Goal: Ask a question

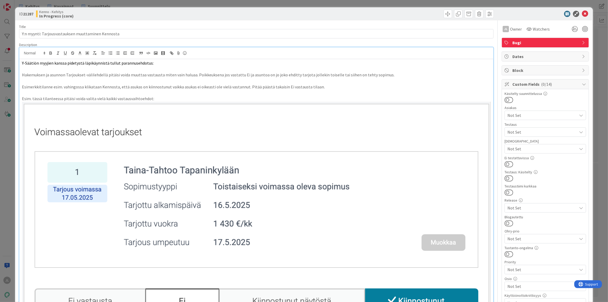
scroll to position [125, 0]
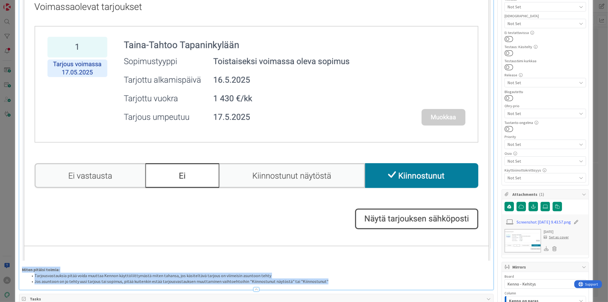
drag, startPoint x: 330, startPoint y: 278, endPoint x: 0, endPoint y: 267, distance: 329.8
click at [0, 267] on div "ID 21287 Kenno - Kehitys In Progress (core) Title 50 / 128 Y:n myynti: Tarjousv…" at bounding box center [304, 151] width 608 height 302
copy div "Miten pitäisi toimia: Tarjousvastauksia pitää voida muuttaa Kennon käyttöliitty…"
click at [160, 278] on li "Jos asuntoon on jo tehty uusi tarjous tai sopimus, pitää kuitenkin estää tarjou…" at bounding box center [259, 281] width 463 height 6
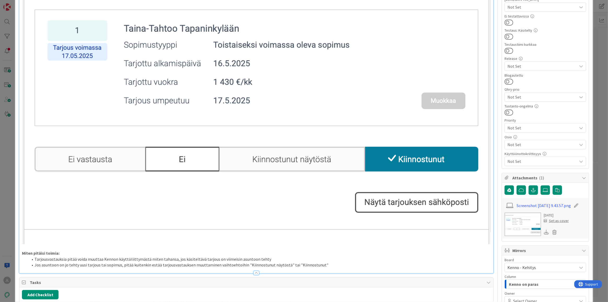
scroll to position [142, 0]
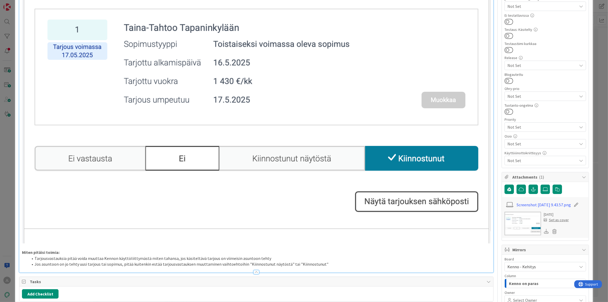
click at [192, 262] on li "Jos asuntoon on jo tehty uusi tarjous tai sopimus, pitää kuitenkin estää tarjou…" at bounding box center [259, 264] width 463 height 6
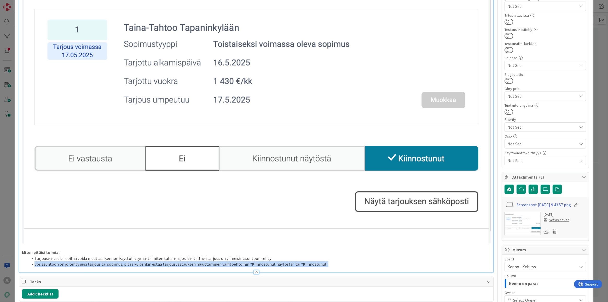
click at [192, 262] on li "Jos asuntoon on jo tehty uusi tarjous tai sopimus, pitää kuitenkin estää tarjou…" at bounding box center [259, 264] width 463 height 6
copy li "Jos asuntoon on jo tehty uusi tarjous tai sopimus, pitää kuitenkin estää tarjou…"
click at [311, 261] on li "Jos asuntoon on jo tehty uusi tarjous tai sopimus, pitää kuitenkin estää tarjou…" at bounding box center [259, 264] width 463 height 6
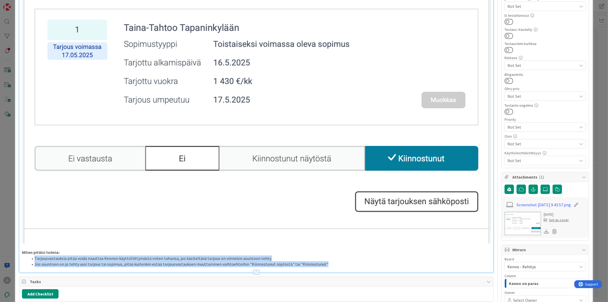
drag, startPoint x: 333, startPoint y: 261, endPoint x: 34, endPoint y: 254, distance: 298.8
click at [34, 255] on ol "Tarjousvastauksia pitää voida muuttaa Kennon käyttöliittymästä miten tahansa, j…" at bounding box center [256, 261] width 469 height 12
copy ol "Tarjousvastauksia pitää voida muuttaa Kennon käyttöliittymästä miten tahansa, j…"
click at [254, 261] on li "Jos asuntoon on jo tehty uusi tarjous tai sopimus, pitää kuitenkin estää tarjou…" at bounding box center [259, 264] width 463 height 6
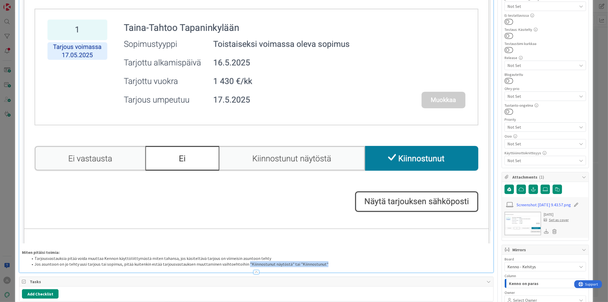
drag, startPoint x: 242, startPoint y: 261, endPoint x: 332, endPoint y: 261, distance: 89.9
click at [332, 261] on li "Jos asuntoon on jo tehty uusi tarjous tai sopimus, pitää kuitenkin estää tarjou…" at bounding box center [259, 264] width 463 height 6
copy li ""Kiinnostunut näytöstä" tai "Kiinnostunut""
click at [332, 261] on li "Jos asuntoon on jo tehty uusi tarjous tai sopimus, pitää kuitenkin estää tarjou…" at bounding box center [259, 264] width 463 height 6
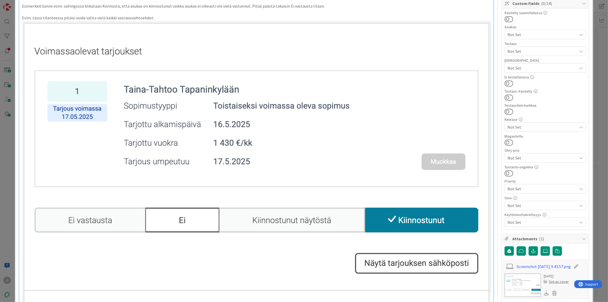
scroll to position [0, 0]
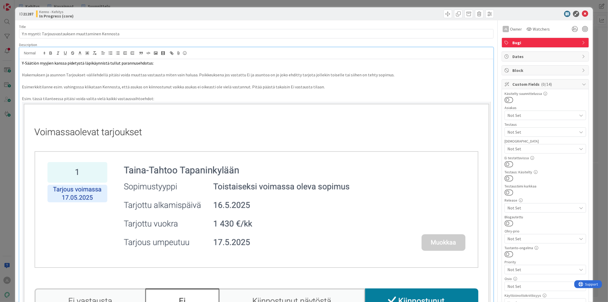
click at [169, 75] on p "Hakemuksen ja asunnon Tarjoukset-välilehdellä pitäisi voida muuttaa vastausta m…" at bounding box center [256, 75] width 469 height 6
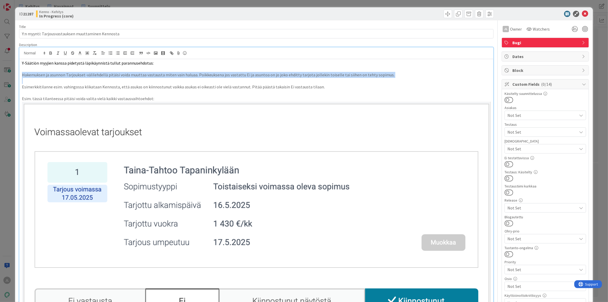
click at [169, 75] on p "Hakemuksen ja asunnon Tarjoukset-välilehdellä pitäisi voida muuttaa vastausta m…" at bounding box center [256, 75] width 469 height 6
click at [228, 76] on p "Hakemuksen ja asunnon Tarjoukset-välilehdellä pitäisi voida muuttaa vastausta m…" at bounding box center [256, 75] width 469 height 6
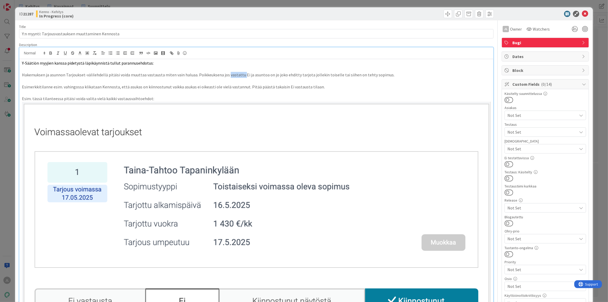
click at [228, 76] on p "Hakemuksen ja asunnon Tarjoukset-välilehdellä pitäisi voida muuttaa vastausta m…" at bounding box center [256, 75] width 469 height 6
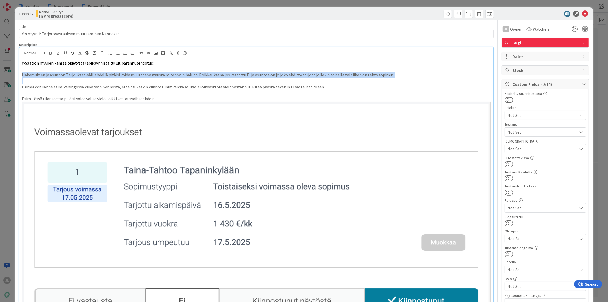
click at [228, 76] on p "Hakemuksen ja asunnon Tarjoukset-välilehdellä pitäisi voida muuttaa vastausta m…" at bounding box center [256, 75] width 469 height 6
copy p "Hakemuksen ja asunnon Tarjoukset-välilehdellä pitäisi voida muuttaa vastausta m…"
click at [325, 73] on p "Hakemuksen ja asunnon Tarjoukset-välilehdellä pitäisi voida muuttaa vastausta m…" at bounding box center [256, 75] width 469 height 6
click at [330, 74] on p "Hakemuksen ja asunnon Tarjoukset-välilehdellä pitäisi voida muuttaa vastausta m…" at bounding box center [256, 75] width 469 height 6
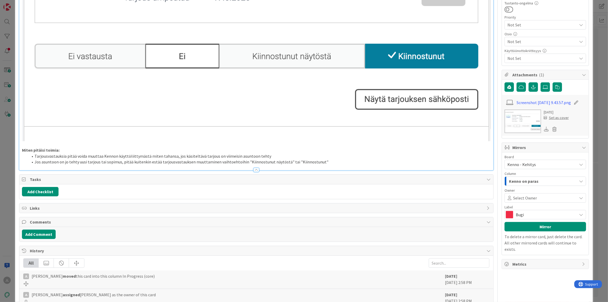
scroll to position [302, 0]
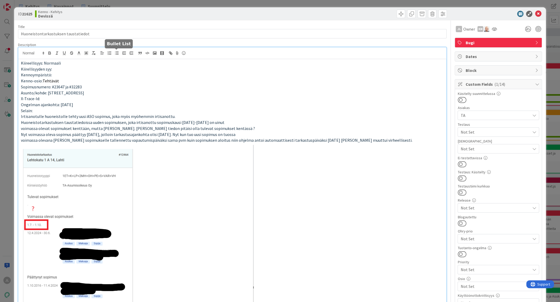
scroll to position [15, 0]
